Goal: Find specific page/section: Find specific page/section

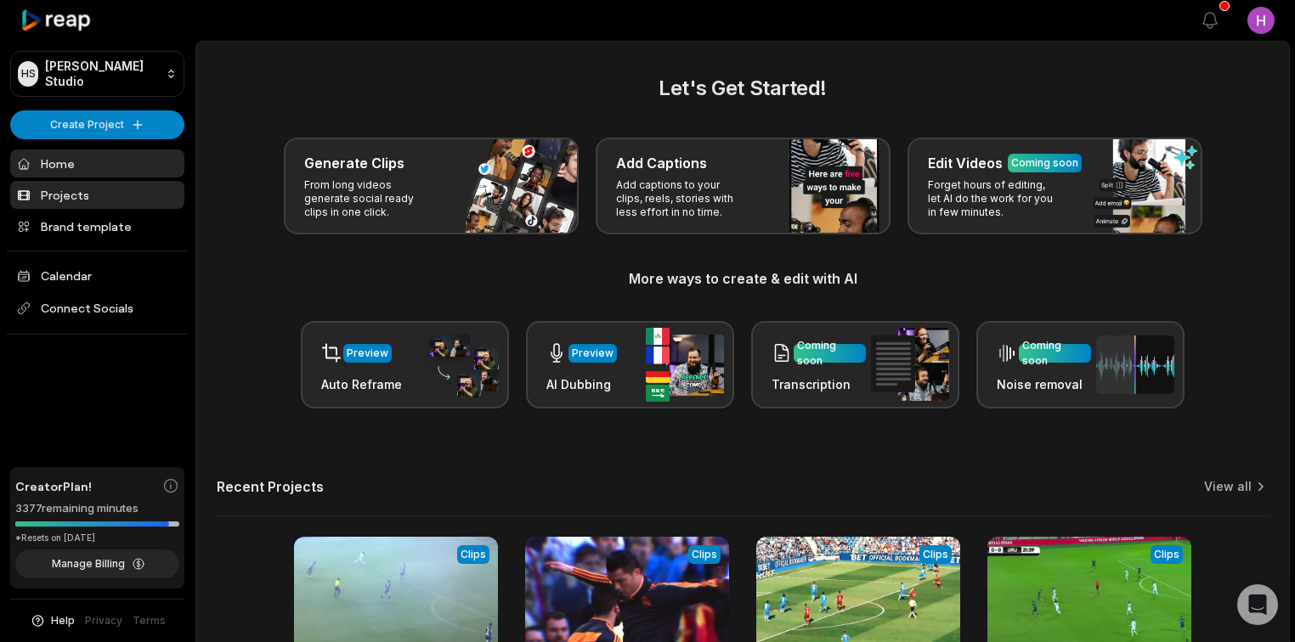
click at [143, 204] on link "Projects" at bounding box center [97, 195] width 174 height 28
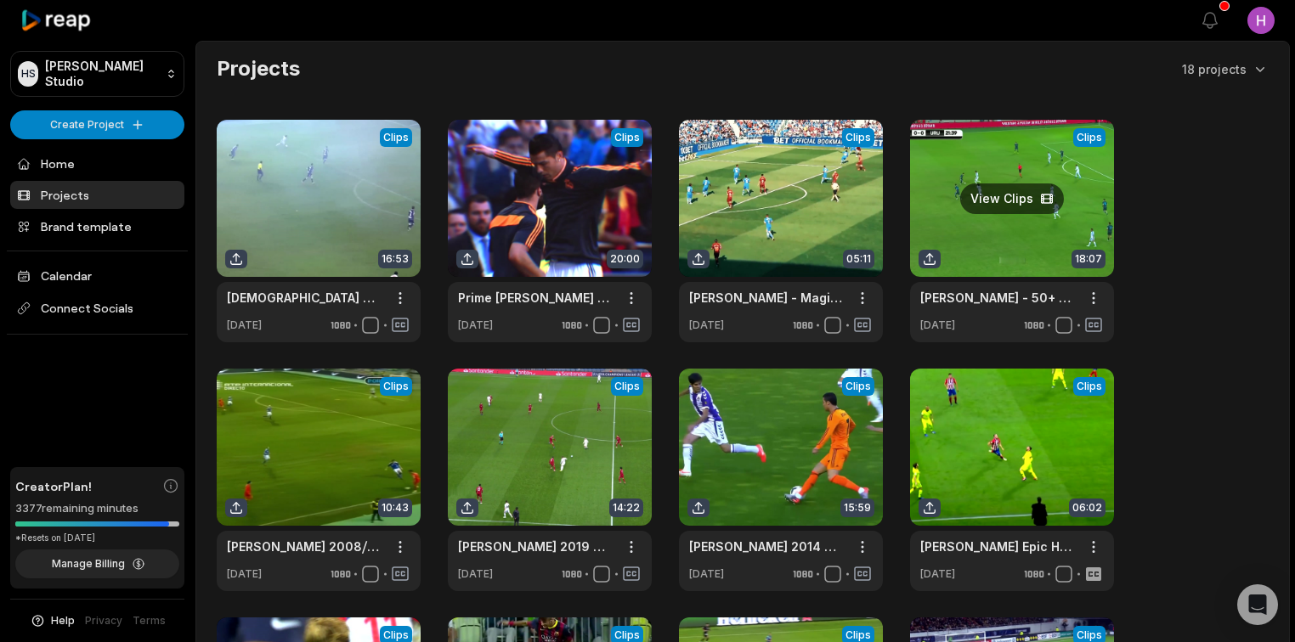
click at [985, 229] on link at bounding box center [1012, 231] width 204 height 223
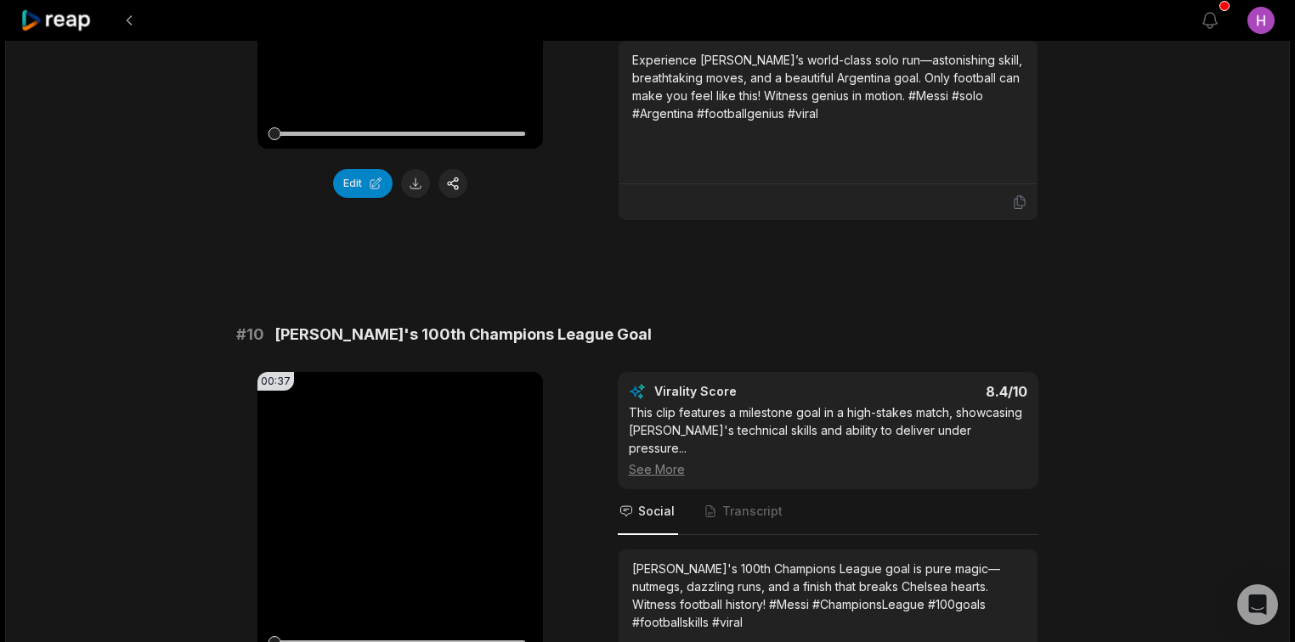
scroll to position [4604, 0]
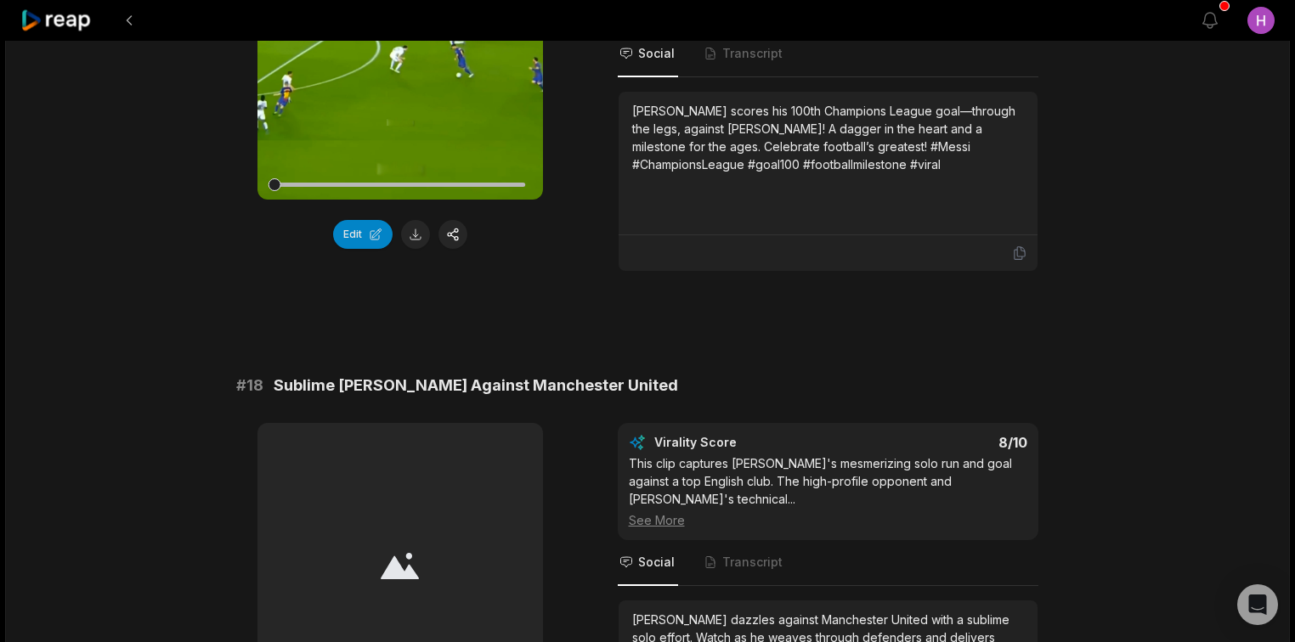
scroll to position [3602, 0]
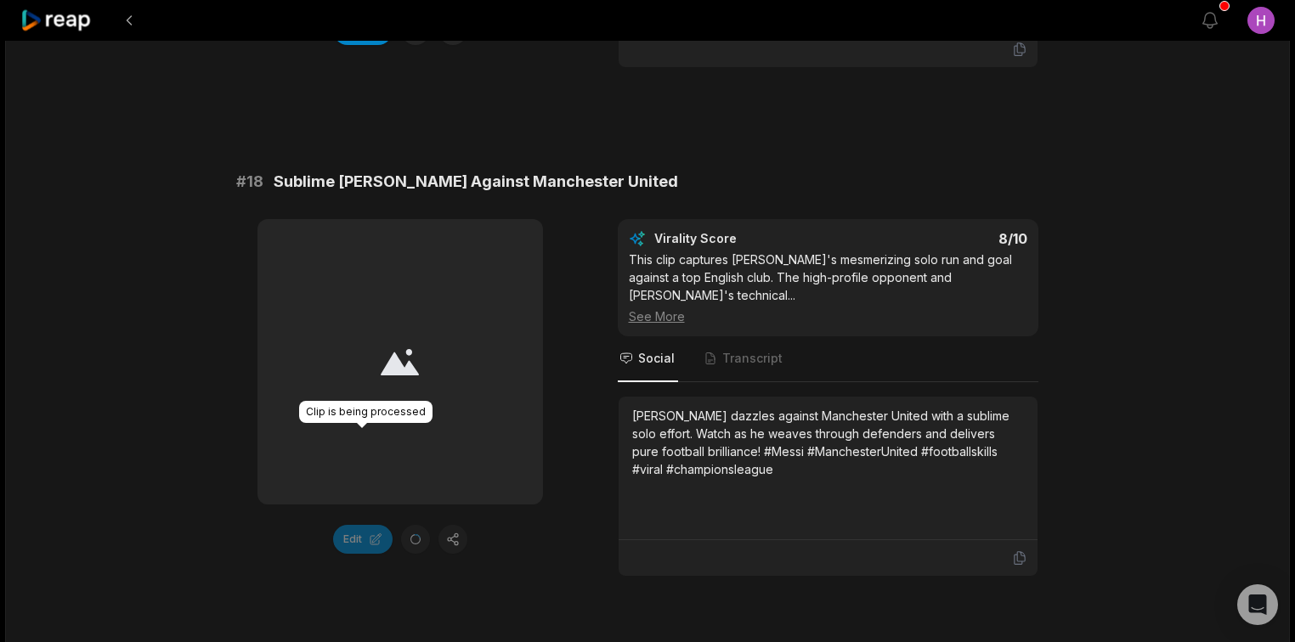
click at [421, 525] on div "Edit" at bounding box center [399, 539] width 285 height 29
click at [424, 525] on div "Edit" at bounding box center [399, 539] width 285 height 29
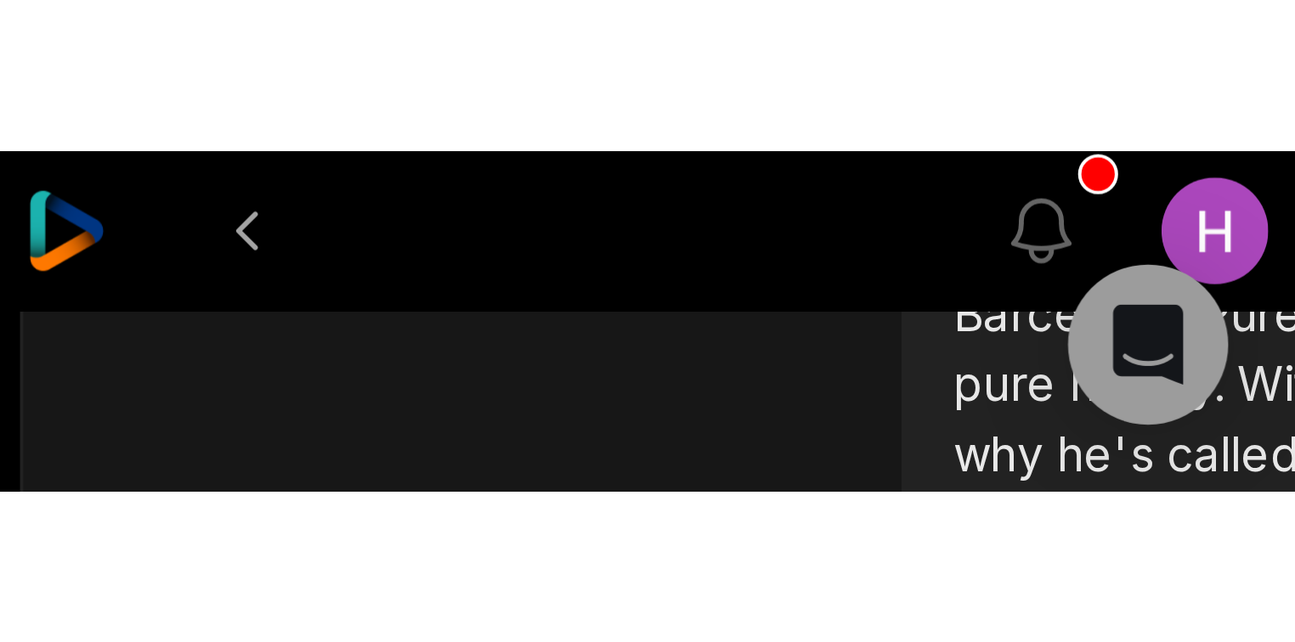
scroll to position [2789, 0]
